Goal: Communication & Community: Connect with others

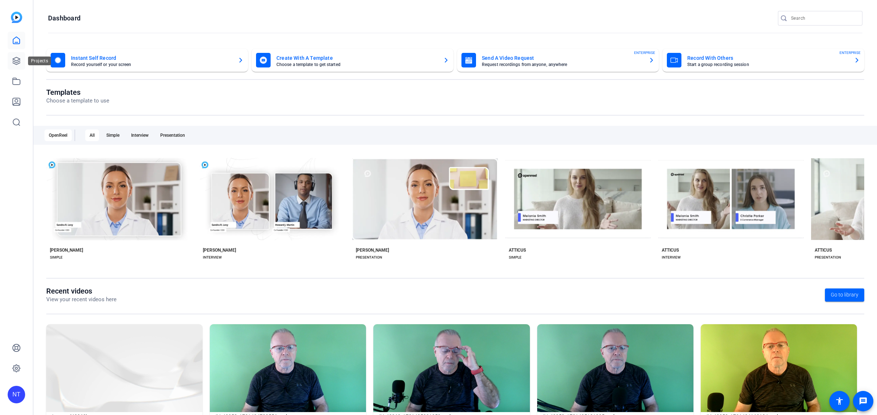
click at [17, 61] on icon at bounding box center [16, 60] width 9 height 9
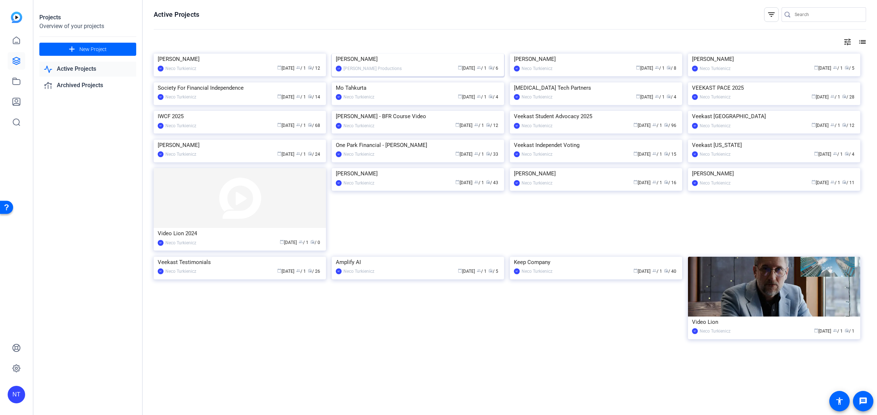
click at [406, 54] on img at bounding box center [418, 54] width 172 height 0
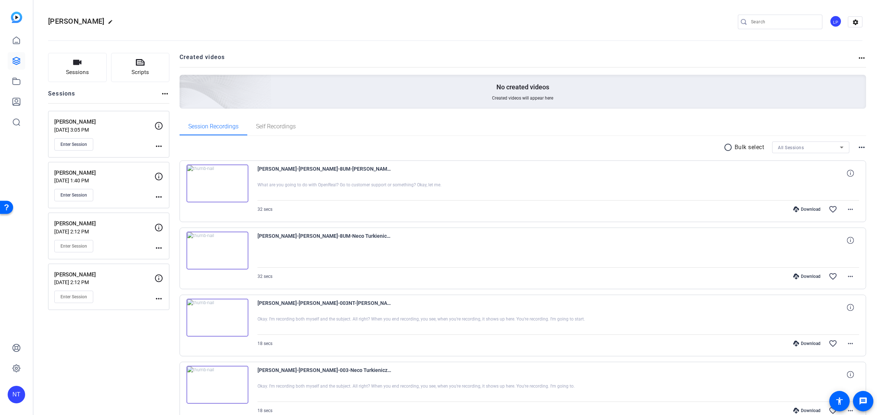
click at [215, 182] on img at bounding box center [218, 183] width 62 height 38
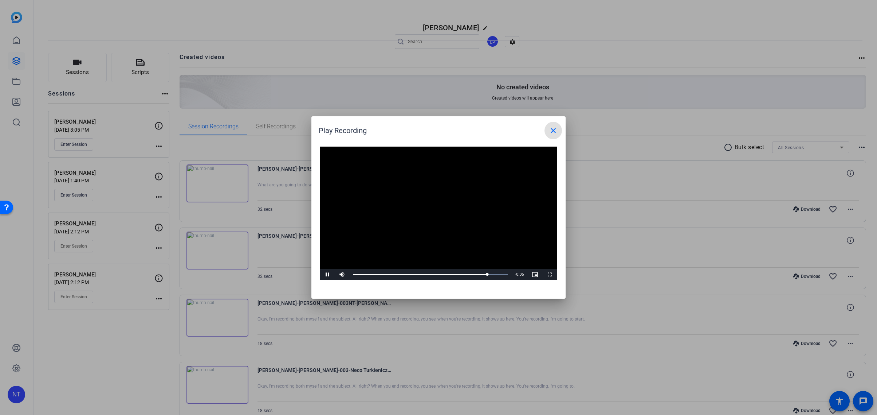
click at [550, 130] on mat-icon "close" at bounding box center [553, 130] width 9 height 9
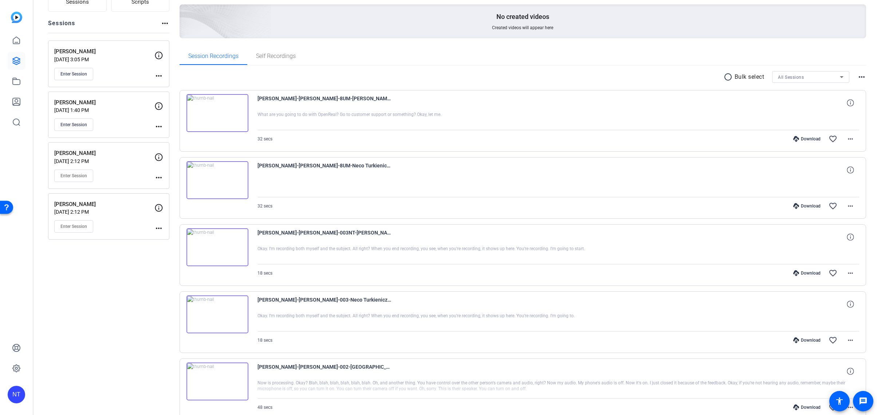
scroll to position [69, 0]
click at [853, 207] on mat-icon "more_horiz" at bounding box center [850, 207] width 9 height 9
click at [813, 298] on span "Delete clip" at bounding box center [826, 295] width 53 height 9
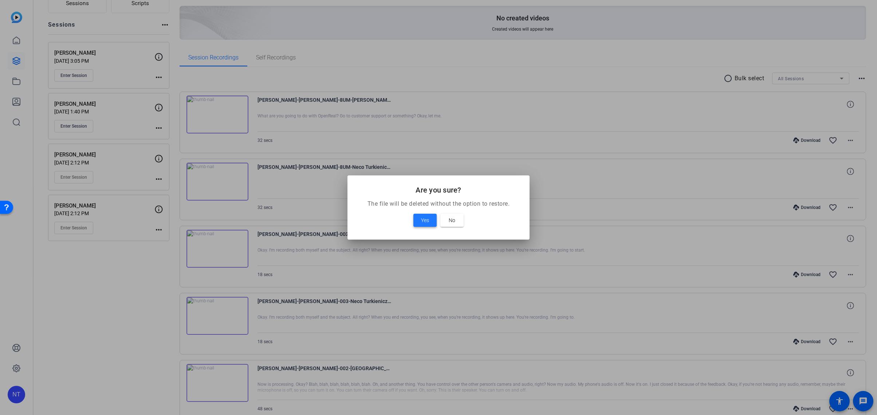
click at [424, 222] on span "Yes" at bounding box center [425, 220] width 8 height 9
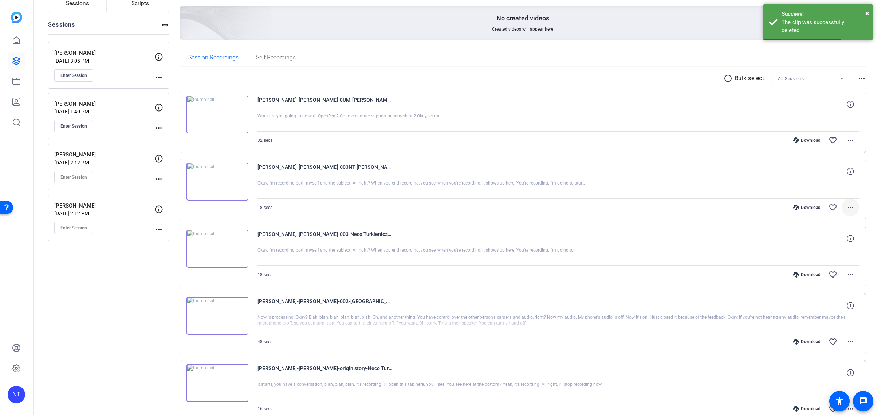
click at [852, 207] on mat-icon "more_horiz" at bounding box center [850, 207] width 9 height 9
click at [821, 295] on span "Delete clip" at bounding box center [832, 295] width 44 height 9
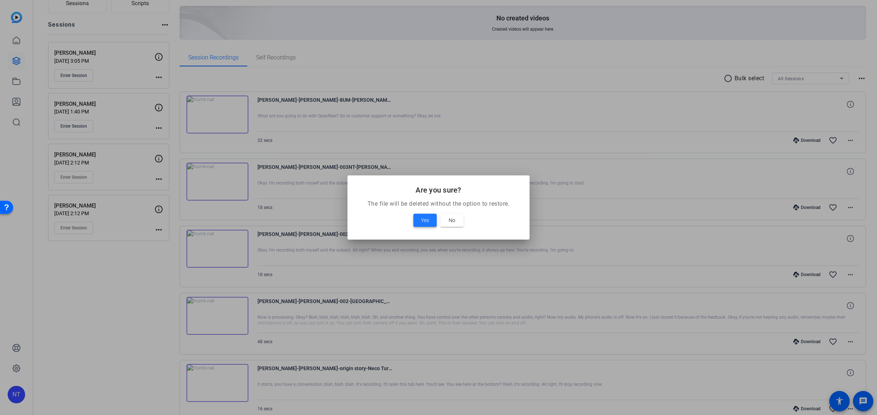
click at [424, 218] on span "Yes" at bounding box center [425, 220] width 8 height 9
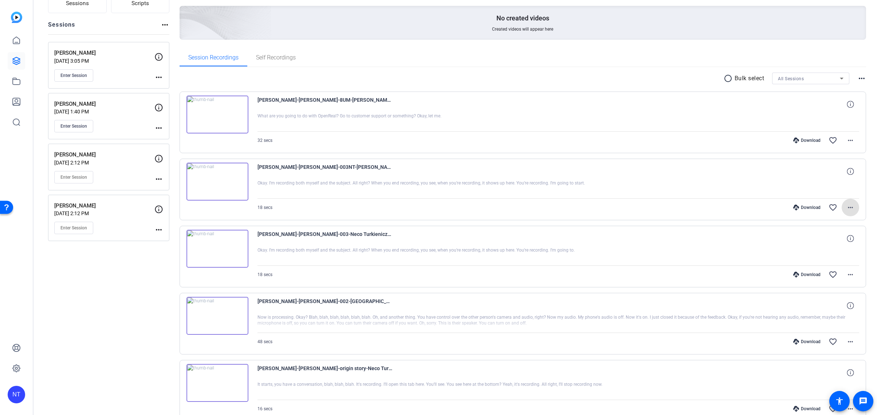
scroll to position [41, 0]
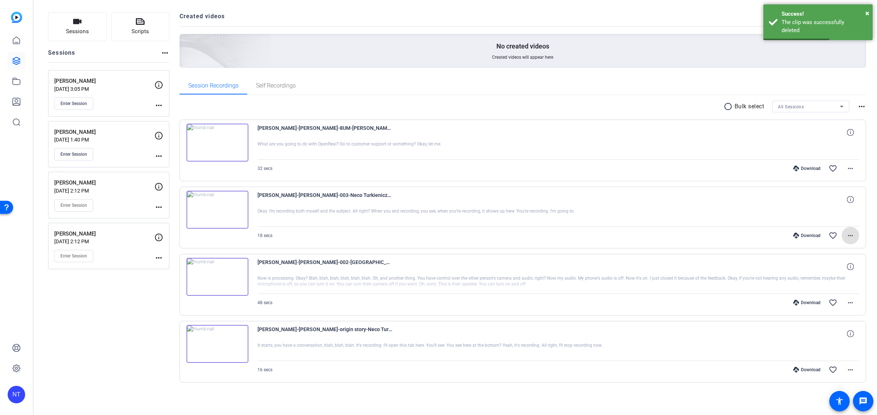
click at [846, 235] on mat-icon "more_horiz" at bounding box center [850, 235] width 9 height 9
click at [822, 324] on span "Delete clip" at bounding box center [832, 323] width 44 height 9
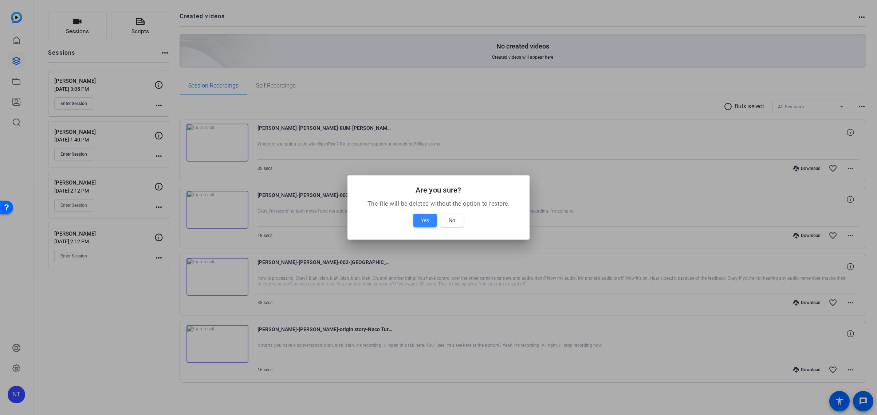
click at [429, 222] on span at bounding box center [424, 219] width 23 height 17
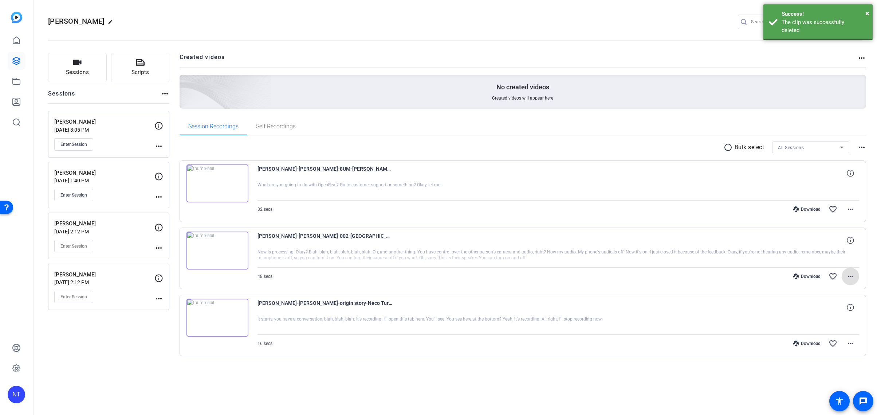
scroll to position [0, 0]
click at [851, 275] on mat-icon "more_horiz" at bounding box center [850, 276] width 9 height 9
click at [819, 365] on span "Delete clip" at bounding box center [832, 364] width 44 height 9
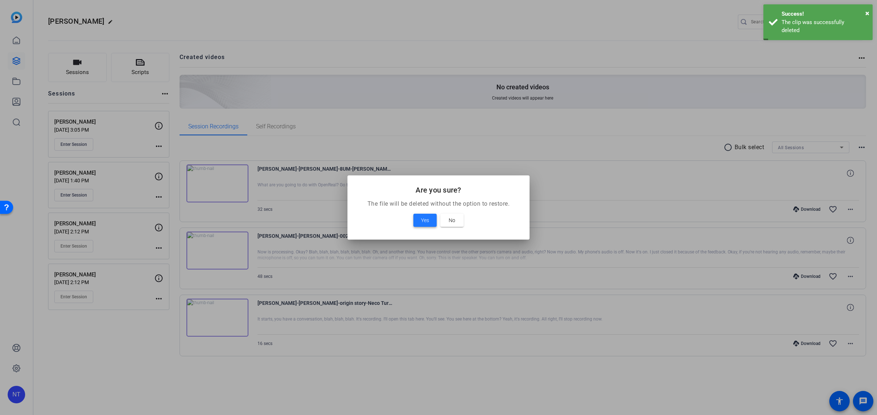
click at [421, 221] on button "Yes" at bounding box center [424, 219] width 23 height 13
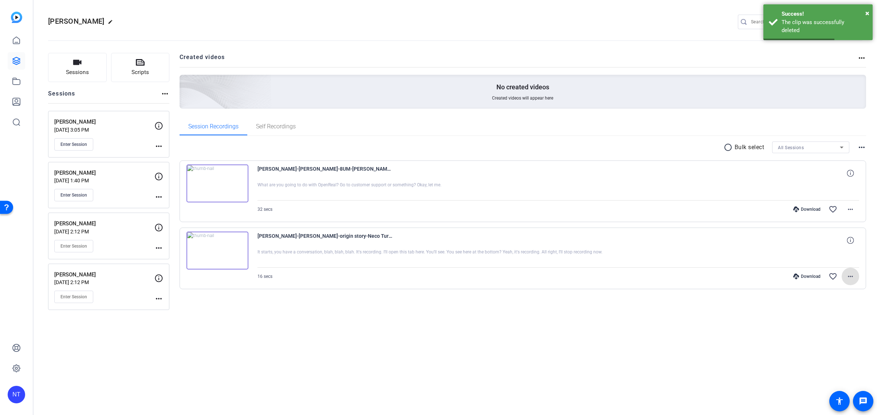
click at [850, 276] on mat-icon "more_horiz" at bounding box center [850, 276] width 9 height 9
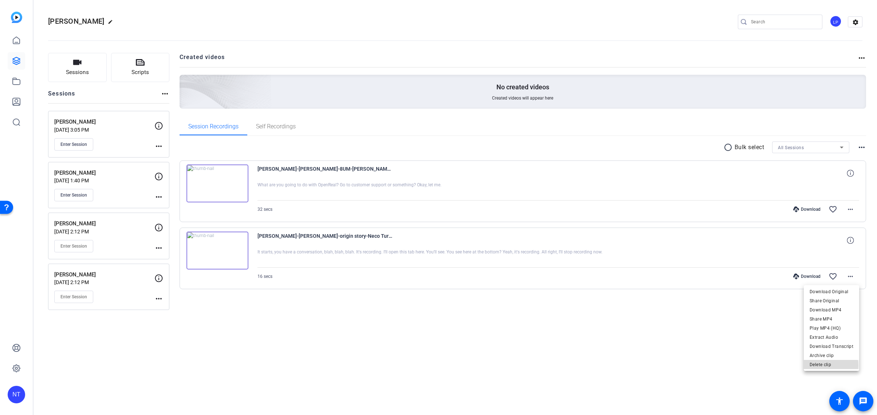
click at [820, 365] on span "Delete clip" at bounding box center [832, 364] width 44 height 9
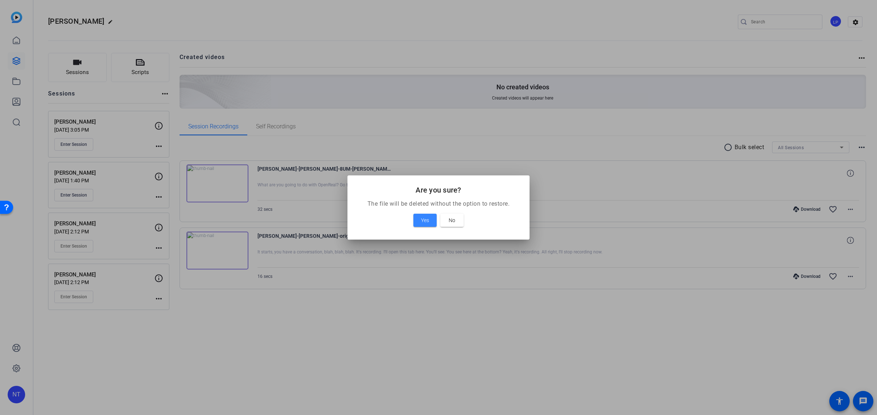
click at [427, 219] on span "Yes" at bounding box center [425, 220] width 8 height 9
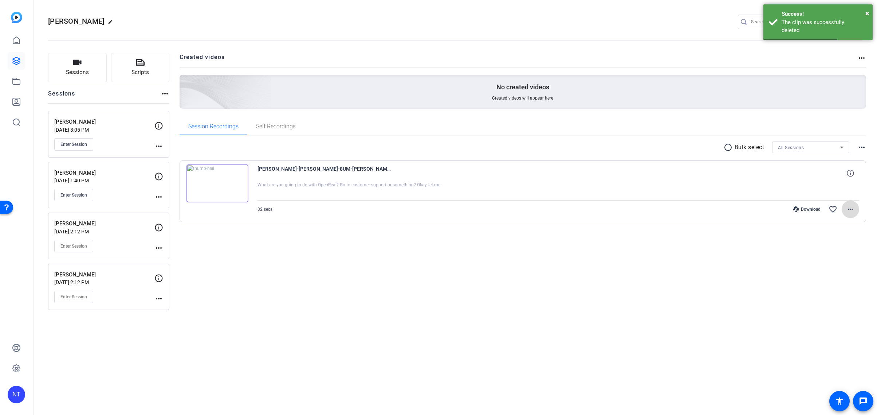
click at [853, 208] on mat-icon "more_horiz" at bounding box center [850, 209] width 9 height 9
click at [819, 297] on span "Delete clip" at bounding box center [832, 297] width 44 height 9
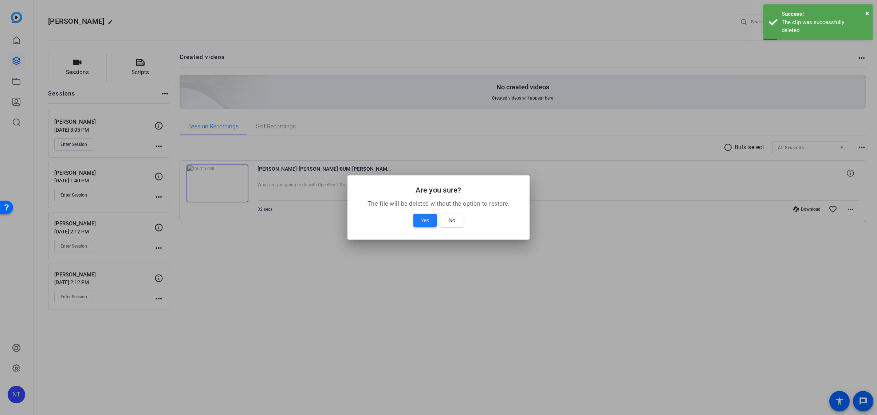
click at [425, 222] on span "Yes" at bounding box center [425, 220] width 8 height 9
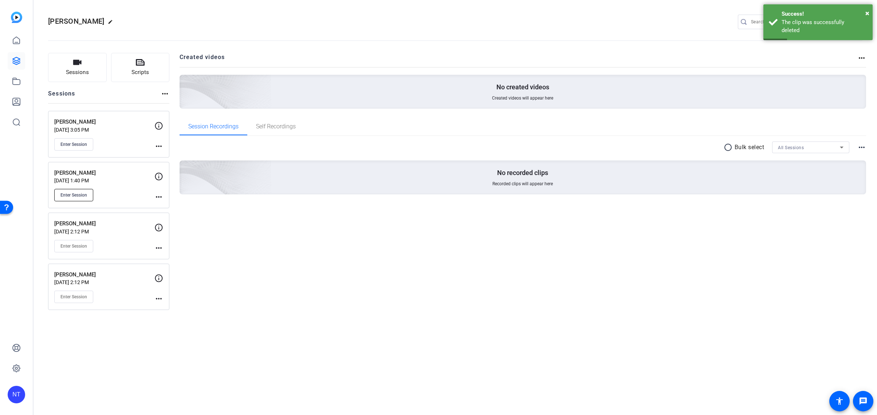
click at [76, 194] on span "Enter Session" at bounding box center [73, 195] width 27 height 6
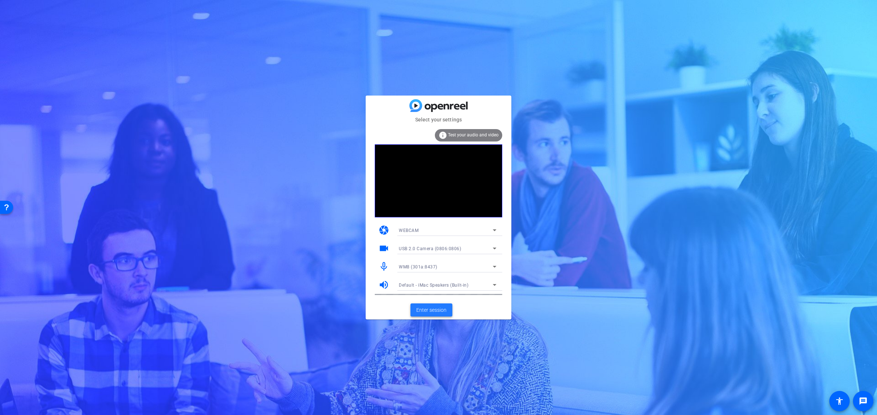
click at [437, 311] on span "Enter session" at bounding box center [431, 310] width 30 height 8
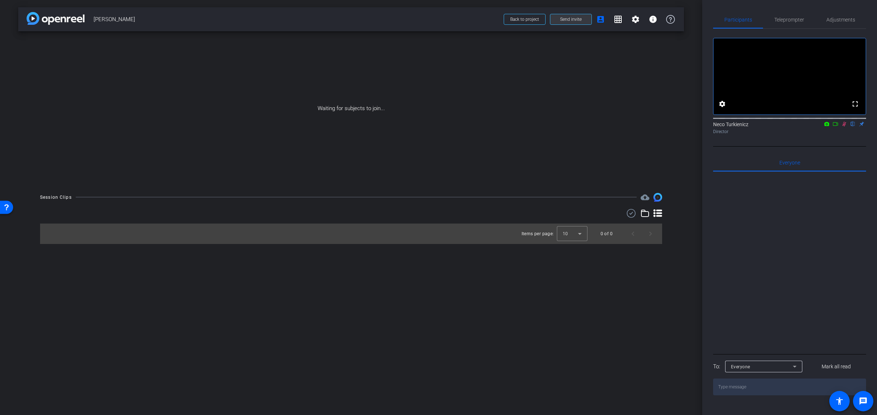
click at [581, 20] on span "Send invite" at bounding box center [570, 19] width 21 height 6
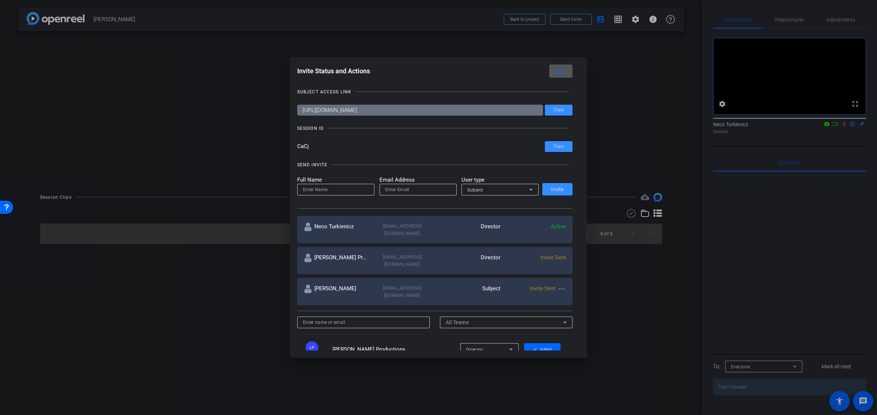
click at [0, 0] on input at bounding box center [0, 0] width 0 height 0
type input "[PERSON_NAME]"
click at [394, 187] on input "email" at bounding box center [418, 189] width 66 height 9
click at [407, 187] on input "email" at bounding box center [418, 189] width 66 height 9
paste input "[EMAIL_ADDRESS][DOMAIN_NAME]"
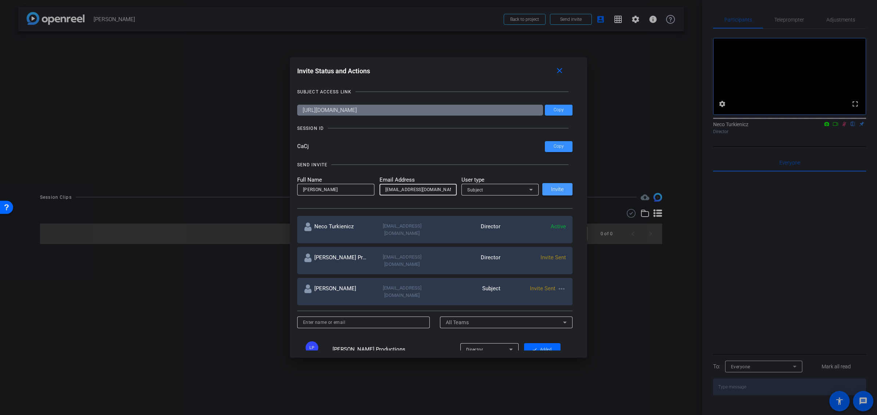
type input "[EMAIL_ADDRESS][DOMAIN_NAME]"
click at [555, 187] on span "Invite" at bounding box center [557, 189] width 13 height 5
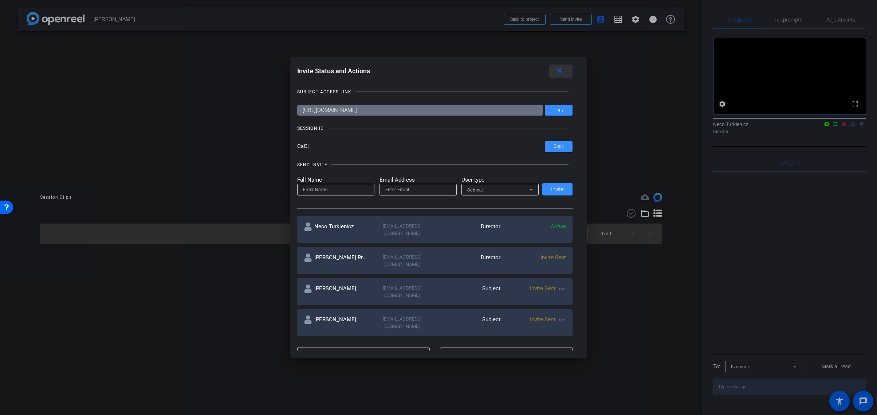
click at [560, 70] on mat-icon "close" at bounding box center [559, 70] width 9 height 9
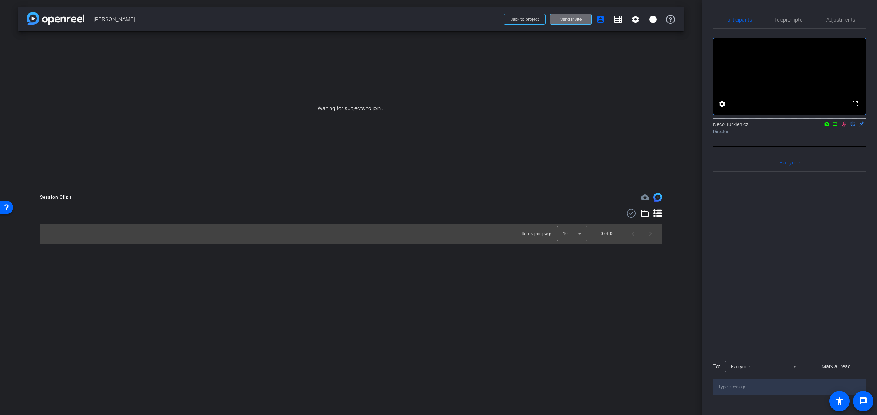
click at [567, 20] on span "Send invite" at bounding box center [570, 19] width 21 height 6
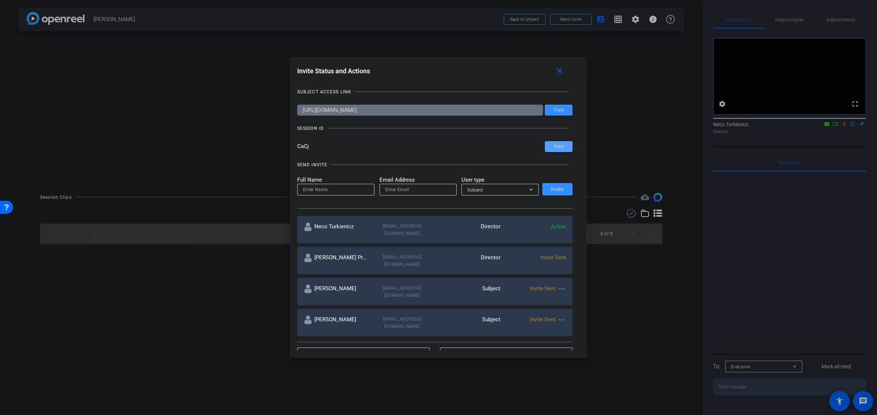
click at [560, 145] on span "Copy" at bounding box center [559, 146] width 10 height 5
click at [561, 69] on mat-icon "close" at bounding box center [559, 70] width 9 height 9
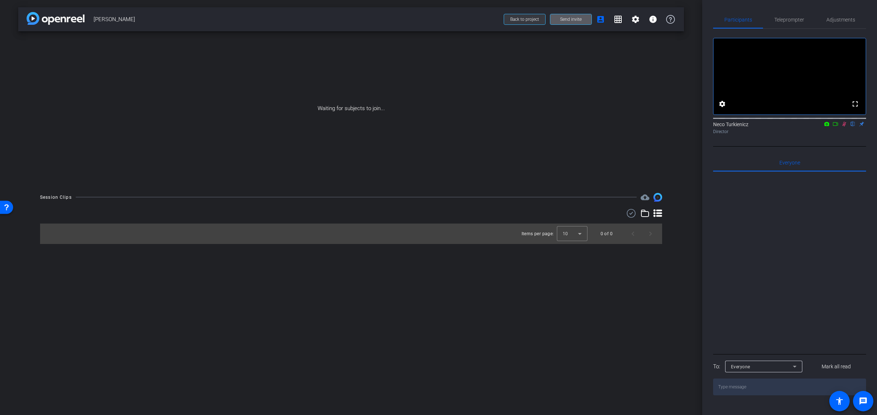
click at [520, 19] on span "Back to project" at bounding box center [524, 19] width 29 height 5
